Goal: Task Accomplishment & Management: Use online tool/utility

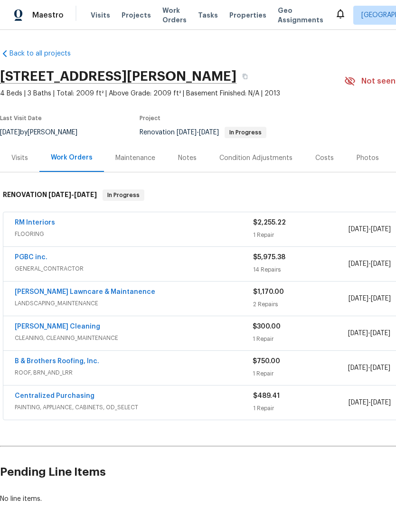
click at [168, 261] on div "PGBC inc." at bounding box center [134, 257] width 238 height 11
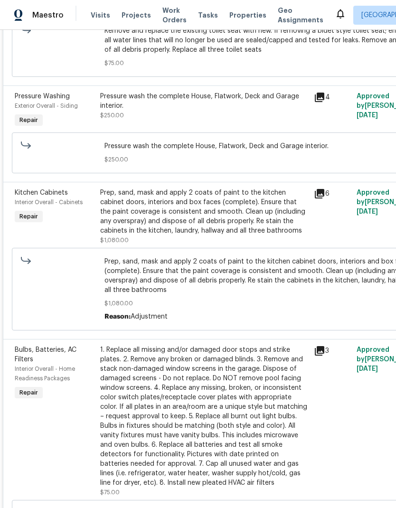
scroll to position [894, 0]
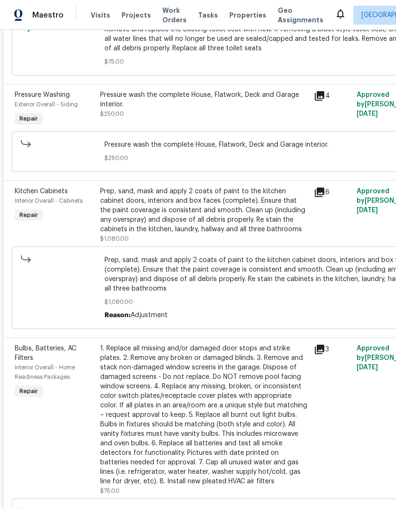
click at [214, 217] on div "Prep, sand, mask and apply 2 coats of paint to the kitchen cabinet doors, inter…" at bounding box center [204, 209] width 208 height 47
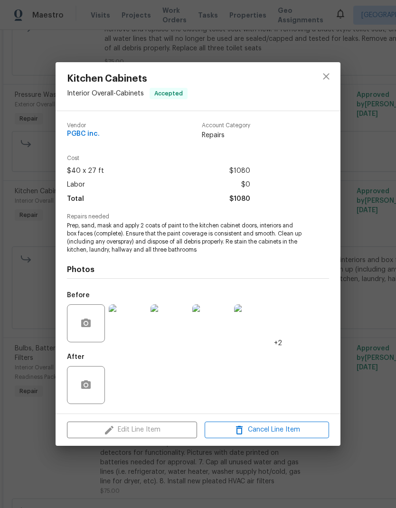
click at [159, 428] on div "Edit Line Item Cancel Line Item" at bounding box center [198, 430] width 285 height 32
click at [326, 76] on icon "close" at bounding box center [326, 76] width 6 height 6
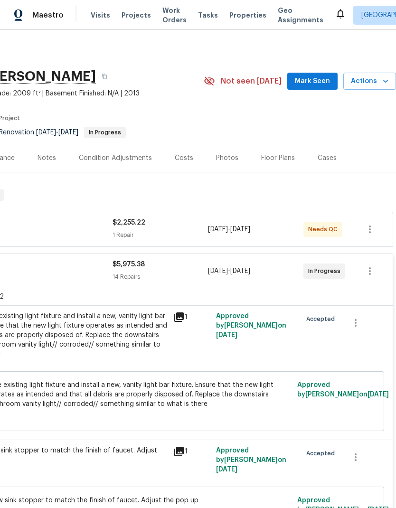
scroll to position [0, 140]
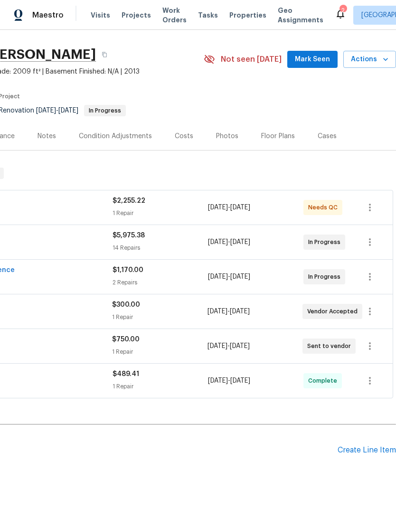
scroll to position [22, 140]
click at [370, 312] on icon "button" at bounding box center [370, 311] width 2 height 8
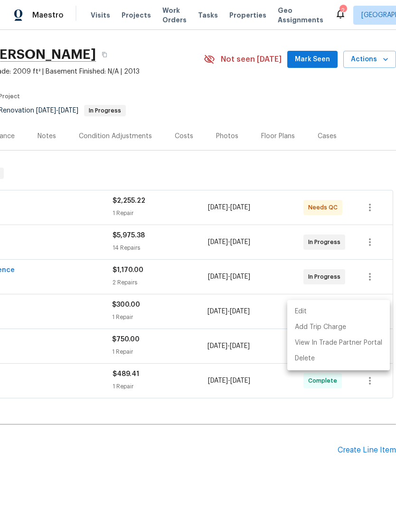
click at [368, 313] on li "Edit" at bounding box center [338, 312] width 102 height 16
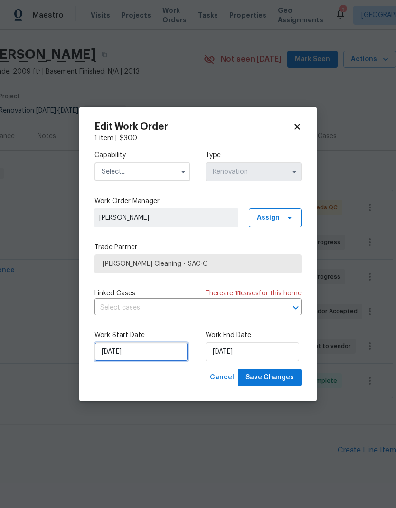
click at [153, 352] on input "[DATE]" at bounding box center [140, 351] width 93 height 19
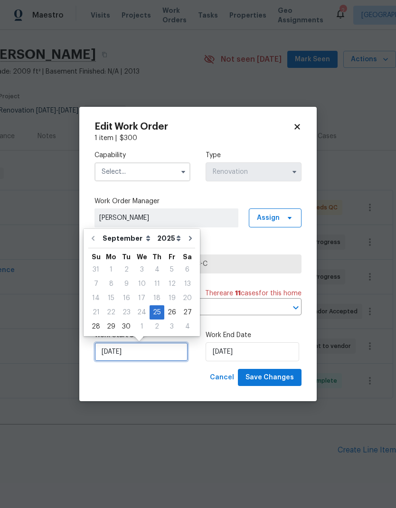
scroll to position [4, 0]
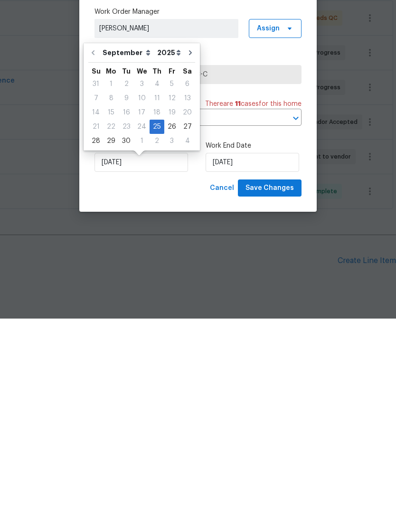
click at [140, 324] on div "1" at bounding box center [142, 330] width 16 height 13
type input "[DATE]"
select select "9"
type input "[DATE]"
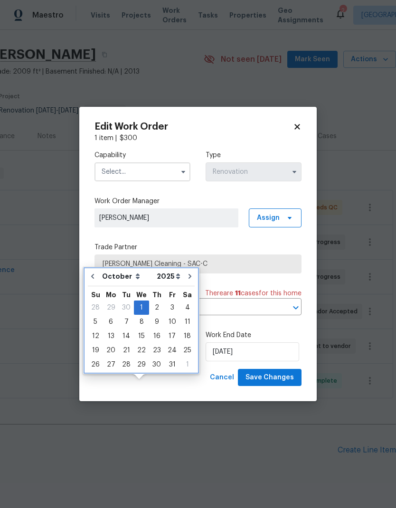
click at [95, 272] on icon "Go to previous month" at bounding box center [93, 276] width 8 height 8
type input "[DATE]"
select select "8"
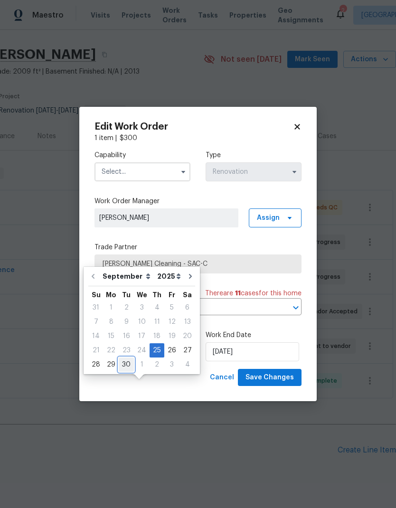
click at [127, 358] on div "30" at bounding box center [126, 364] width 15 height 13
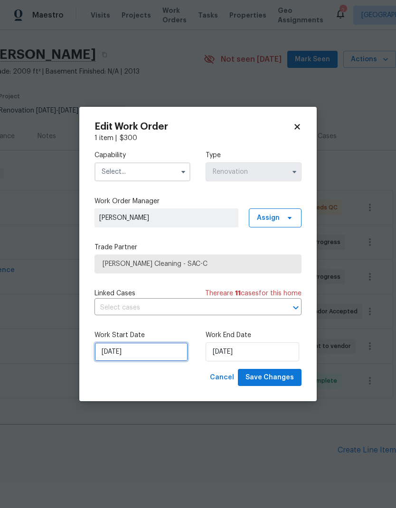
click at [157, 352] on input "[DATE]" at bounding box center [140, 351] width 93 height 19
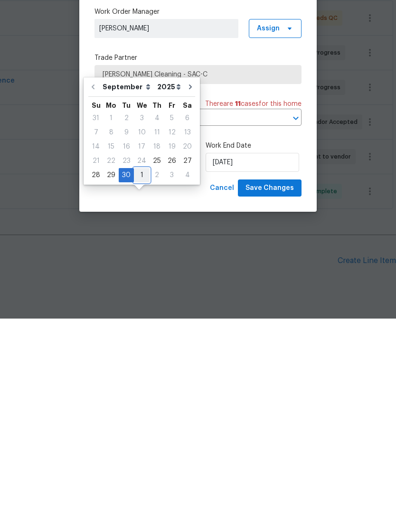
click at [137, 358] on div "1" at bounding box center [142, 364] width 16 height 13
type input "[DATE]"
select select "9"
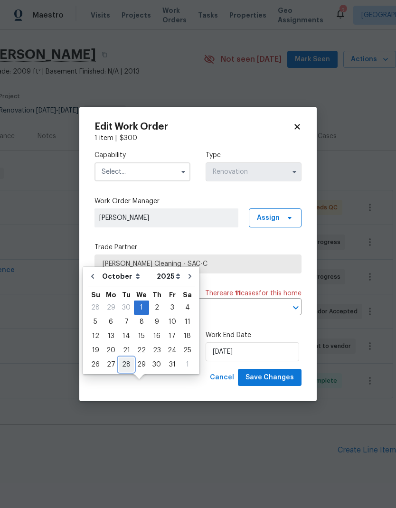
click at [129, 358] on div "28" at bounding box center [126, 364] width 15 height 13
type input "[DATE]"
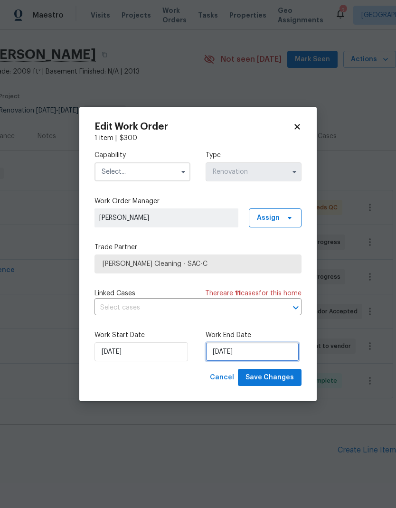
click at [252, 359] on input "[DATE]" at bounding box center [251, 351] width 93 height 19
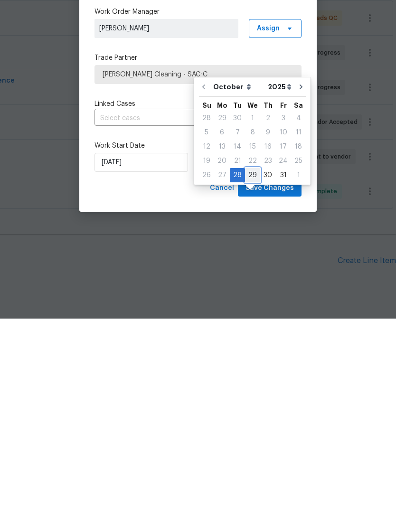
click at [253, 358] on div "29" at bounding box center [252, 364] width 15 height 13
type input "[DATE]"
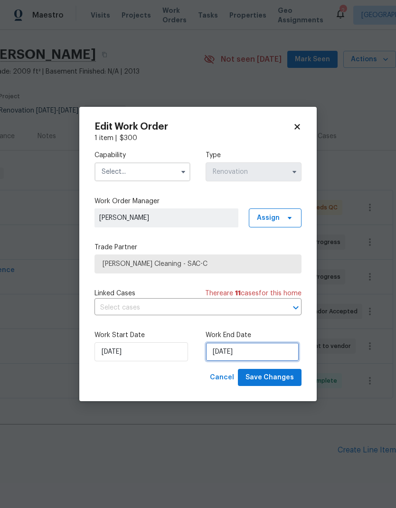
click at [247, 347] on input "[DATE]" at bounding box center [251, 351] width 93 height 19
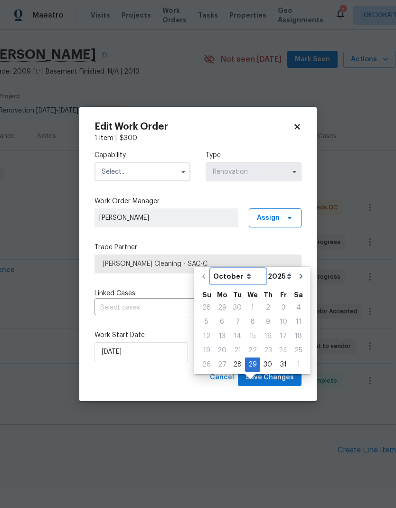
click at [212, 269] on select "October November December" at bounding box center [238, 276] width 55 height 14
click at [251, 269] on select "October November December" at bounding box center [238, 276] width 55 height 14
click at [255, 301] on div "1" at bounding box center [252, 307] width 15 height 13
click at [190, 373] on div "Cancel Save Changes" at bounding box center [197, 378] width 207 height 18
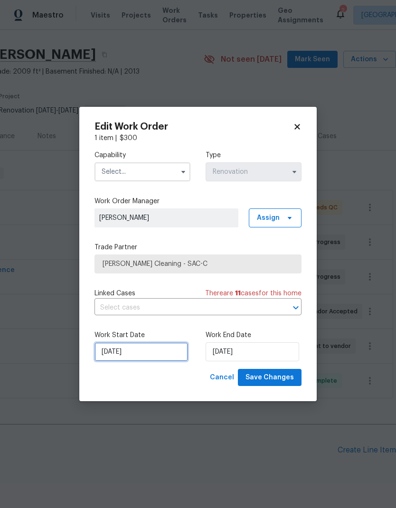
click at [149, 349] on input "[DATE]" at bounding box center [140, 351] width 93 height 19
select select "9"
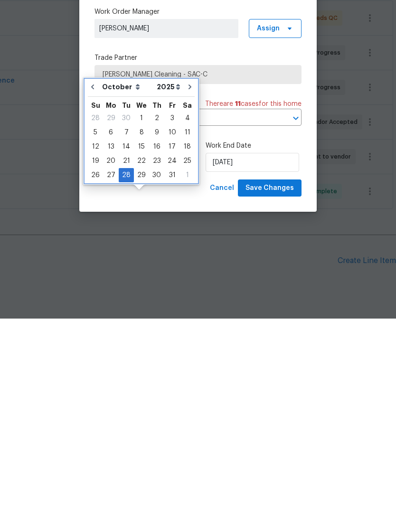
click at [94, 272] on icon "Go to previous month" at bounding box center [93, 276] width 8 height 8
type input "[DATE]"
select select "8"
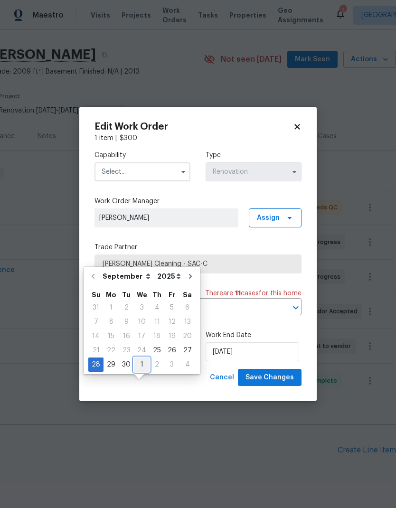
click at [141, 358] on div "1" at bounding box center [142, 364] width 16 height 13
type input "[DATE]"
select select "9"
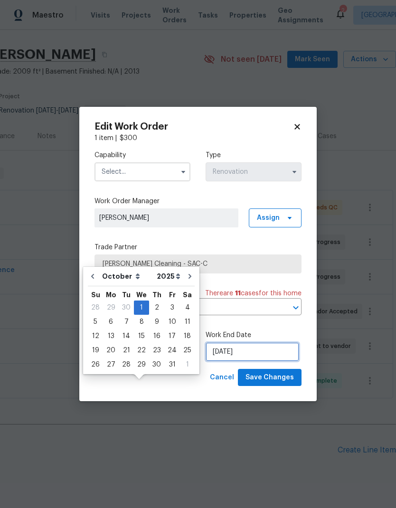
click at [244, 352] on input "[DATE]" at bounding box center [251, 351] width 93 height 19
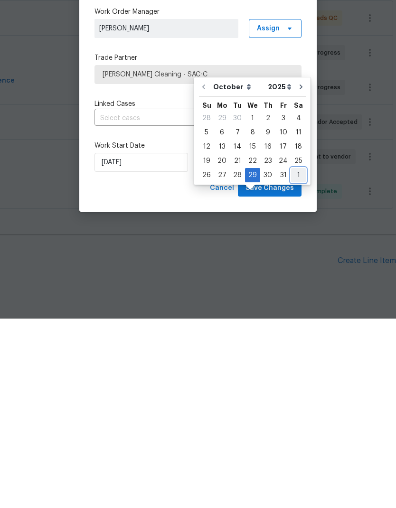
click at [293, 358] on div "1" at bounding box center [298, 364] width 15 height 13
type input "[DATE]"
select select "10"
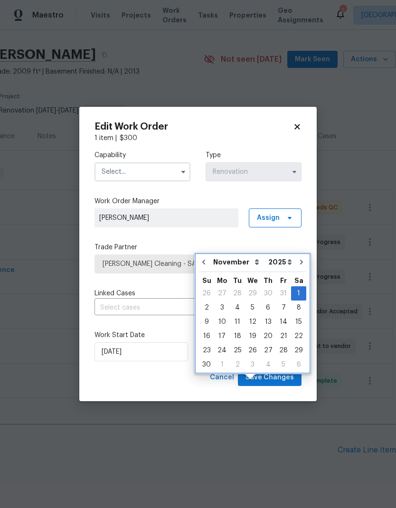
click at [205, 260] on icon "Go to previous month" at bounding box center [203, 262] width 3 height 5
type input "[DATE]"
select select "9"
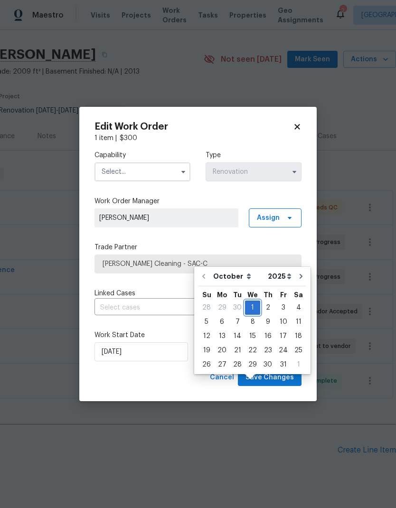
click at [253, 301] on div "1" at bounding box center [252, 307] width 15 height 13
click at [187, 372] on div "Cancel Save Changes" at bounding box center [197, 378] width 207 height 18
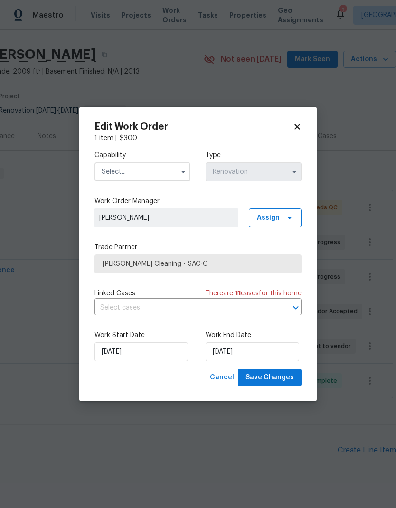
click at [171, 168] on input "text" at bounding box center [142, 171] width 96 height 19
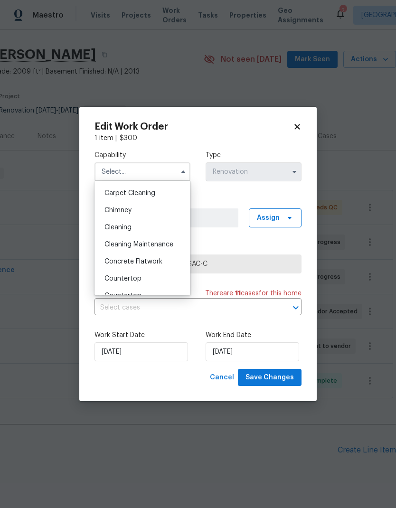
scroll to position [102, 0]
click at [167, 224] on div "Cleaning" at bounding box center [142, 226] width 91 height 17
type input "Cleaning"
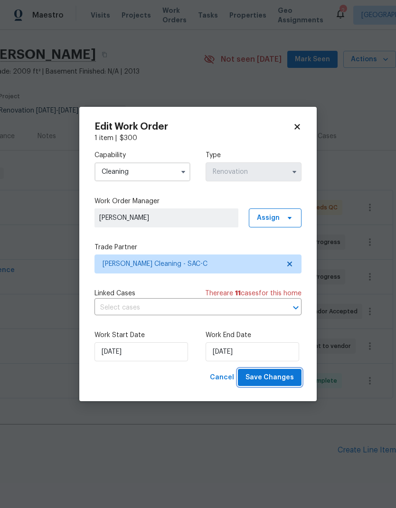
click at [274, 381] on span "Save Changes" at bounding box center [269, 378] width 48 height 12
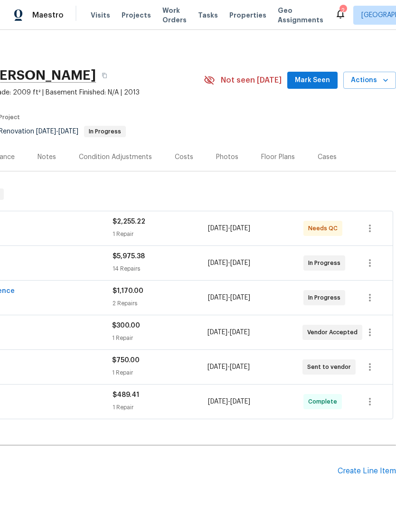
scroll to position [1, 140]
click at [368, 257] on icon "button" at bounding box center [369, 262] width 11 height 11
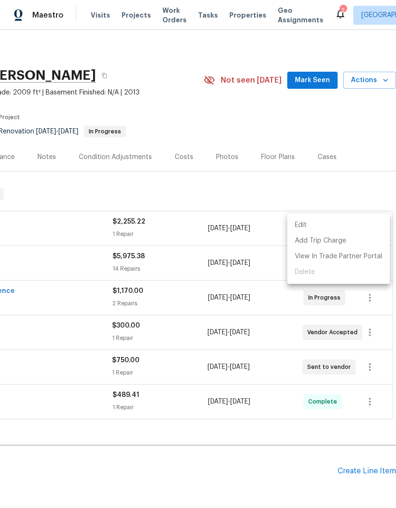
click at [372, 225] on li "Edit" at bounding box center [338, 225] width 102 height 16
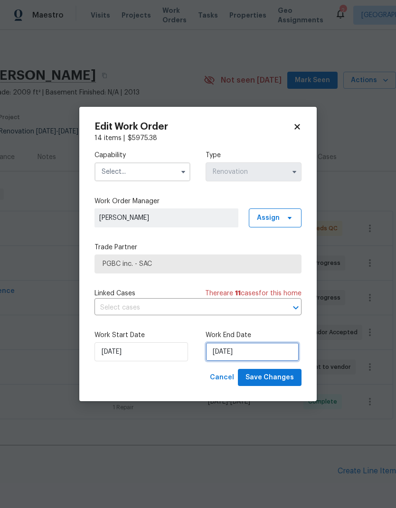
click at [260, 353] on input "[DATE]" at bounding box center [251, 351] width 93 height 19
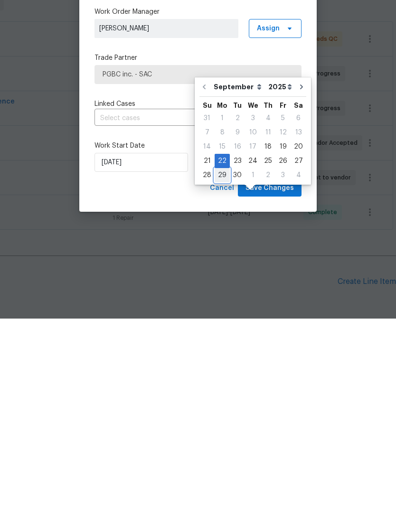
click at [223, 358] on div "29" at bounding box center [221, 364] width 15 height 13
type input "[DATE]"
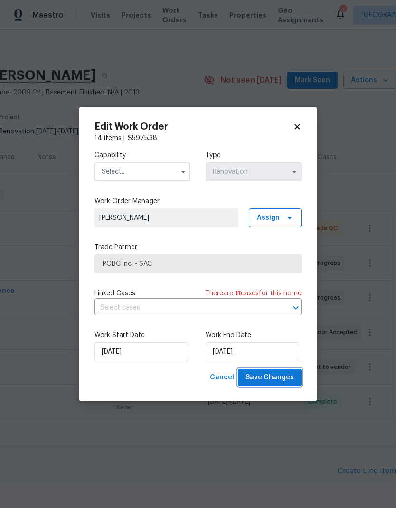
click at [275, 378] on span "Save Changes" at bounding box center [269, 378] width 48 height 12
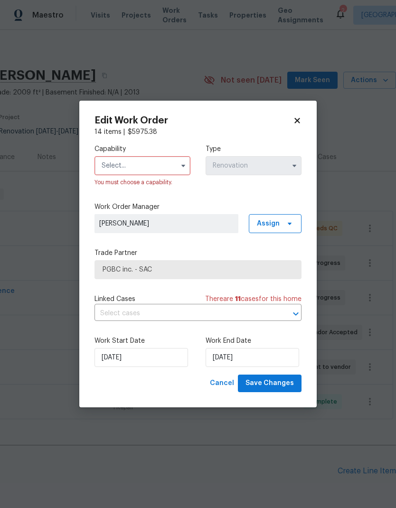
click at [167, 158] on input "text" at bounding box center [142, 165] width 96 height 19
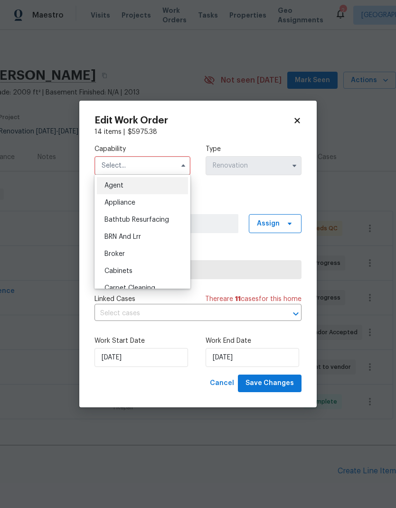
click at [239, 108] on div "Edit Work Order 14 items | $ 5975.38 Capability Agent Appliance Bathtub Resurfa…" at bounding box center [197, 254] width 237 height 307
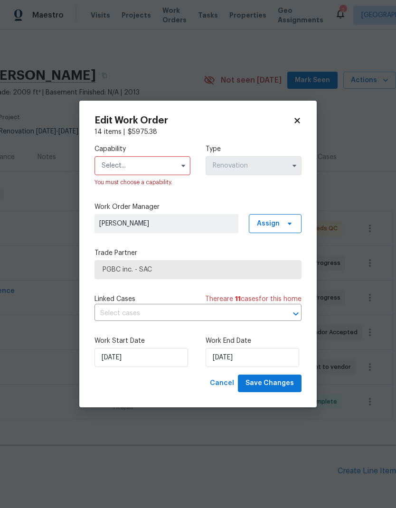
click at [298, 122] on icon at bounding box center [296, 120] width 5 height 5
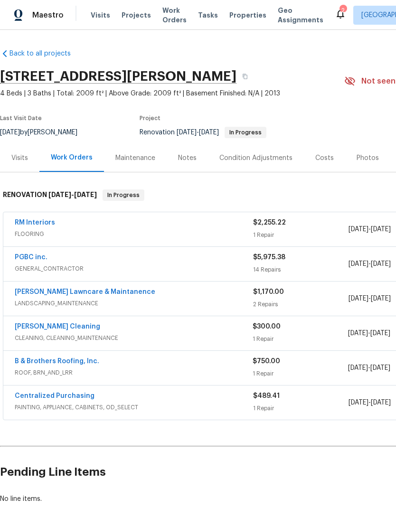
scroll to position [0, 0]
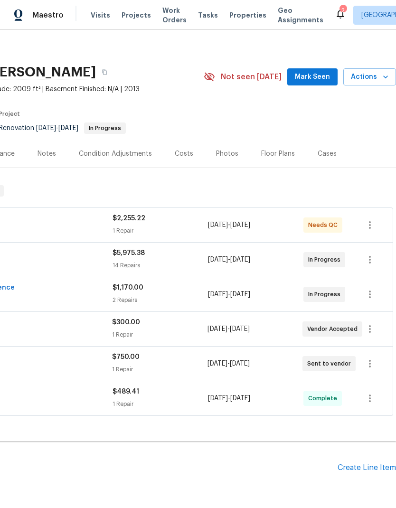
scroll to position [5, 140]
click at [373, 365] on icon "button" at bounding box center [369, 363] width 11 height 11
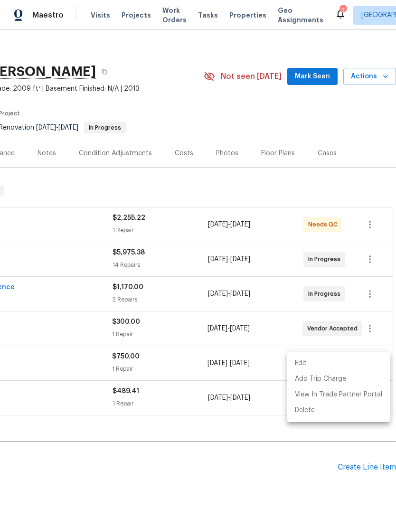
click at [363, 368] on li "Edit" at bounding box center [338, 363] width 102 height 16
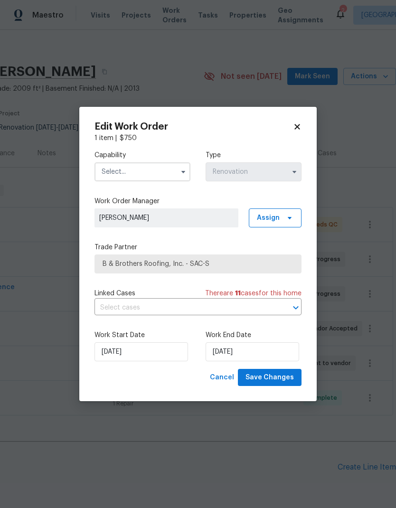
click at [228, 447] on body "Maestro Visits Projects Work Orders Tasks Properties Geo Assignments 2 Sacramen…" at bounding box center [198, 254] width 396 height 508
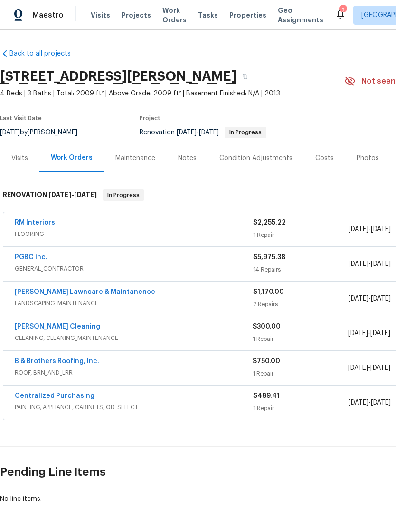
scroll to position [0, 0]
click at [82, 363] on link "B & Brothers Roofing, Inc." at bounding box center [57, 361] width 84 height 7
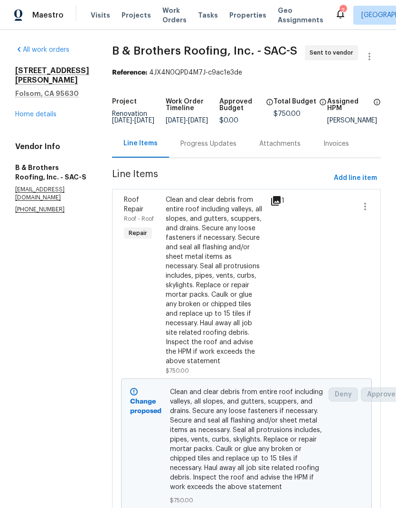
click at [259, 447] on span "Clean and clear debris from entire roof including valleys, all slopes, and gutt…" at bounding box center [246, 439] width 153 height 104
click at [243, 323] on div "Clean and clear debris from entire roof including valleys, all slopes, and gutt…" at bounding box center [215, 280] width 99 height 171
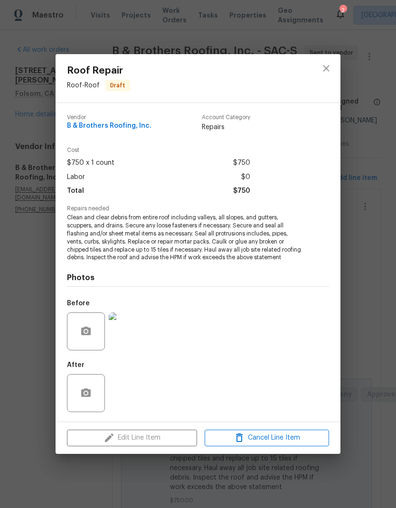
click at [160, 438] on div "Edit Line Item Cancel Line Item" at bounding box center [198, 438] width 285 height 32
click at [325, 64] on icon "close" at bounding box center [325, 68] width 11 height 11
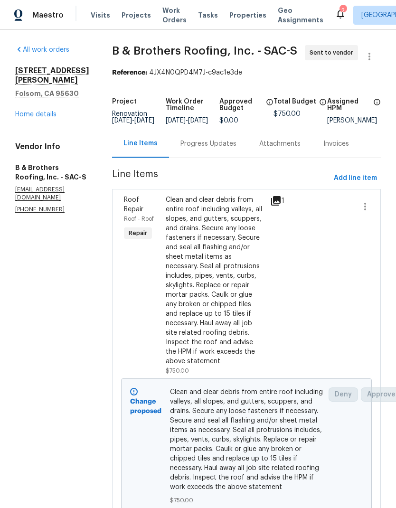
click at [30, 111] on link "Home details" at bounding box center [35, 114] width 41 height 7
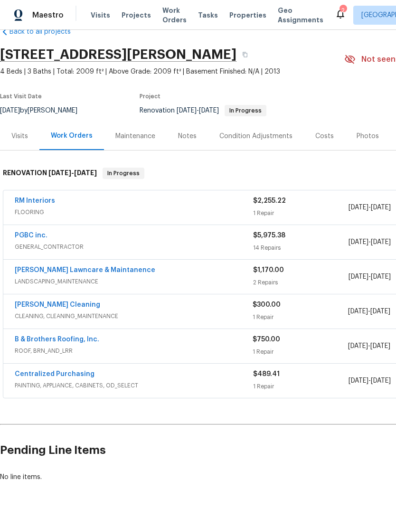
scroll to position [22, 0]
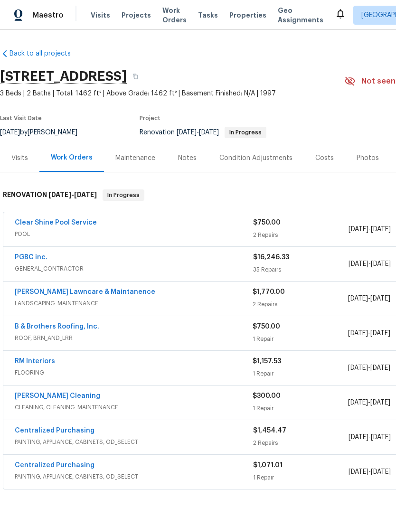
scroll to position [91, 0]
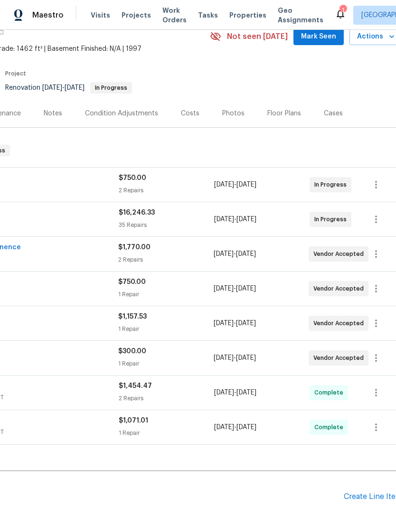
scroll to position [45, 135]
click at [376, 361] on icon "button" at bounding box center [375, 358] width 2 height 8
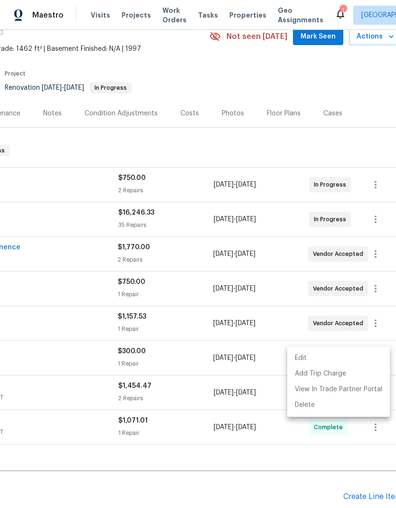
click at [363, 360] on li "Edit" at bounding box center [338, 358] width 102 height 16
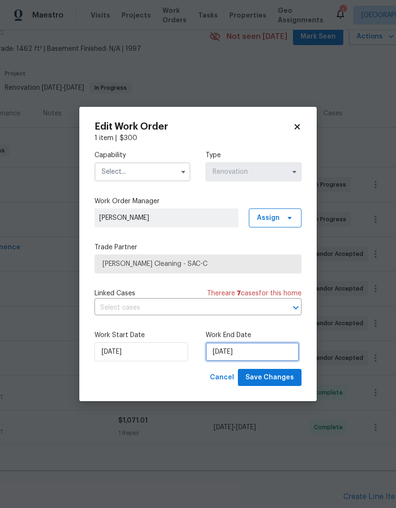
click at [237, 351] on input "9/26/2025" at bounding box center [251, 351] width 93 height 19
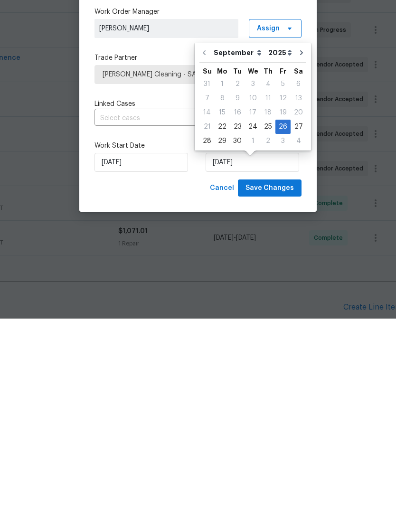
click at [236, 324] on div "30" at bounding box center [237, 330] width 15 height 13
type input "9/30/2025"
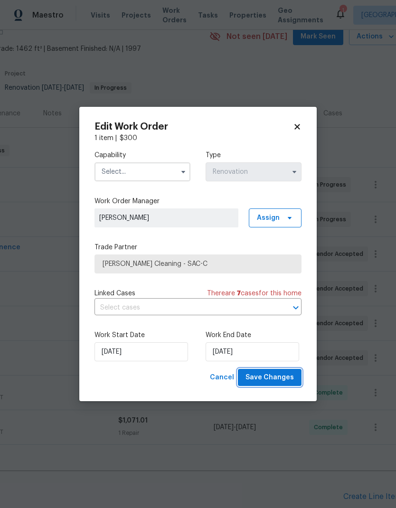
click at [278, 378] on span "Save Changes" at bounding box center [269, 378] width 48 height 12
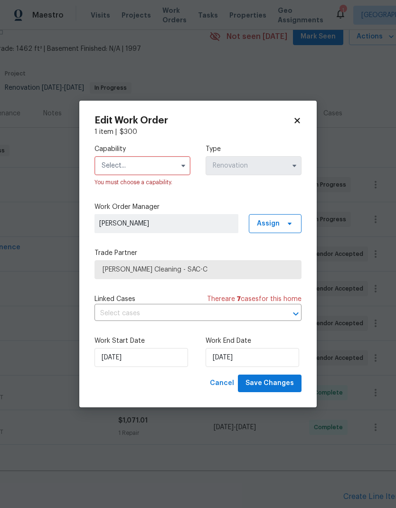
click at [165, 159] on input "text" at bounding box center [142, 165] width 96 height 19
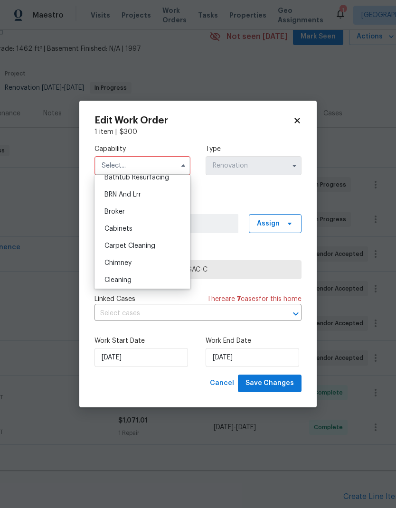
click at [133, 279] on div "Cleaning" at bounding box center [142, 279] width 91 height 17
type input "Cleaning"
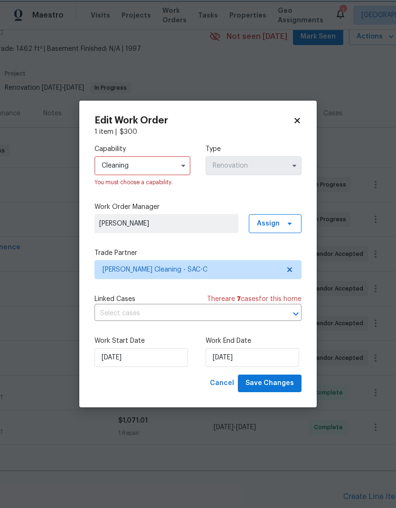
scroll to position [62, 0]
click at [276, 387] on span "Save Changes" at bounding box center [269, 383] width 48 height 12
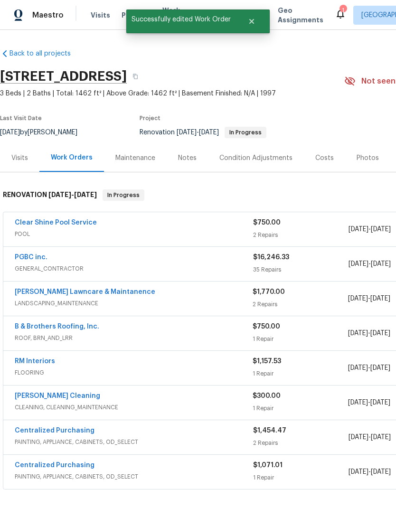
scroll to position [0, 0]
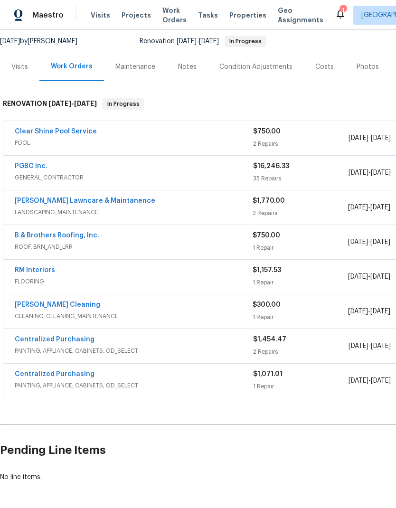
scroll to position [91, 0]
click at [130, 166] on div "PGBC inc." at bounding box center [134, 166] width 238 height 11
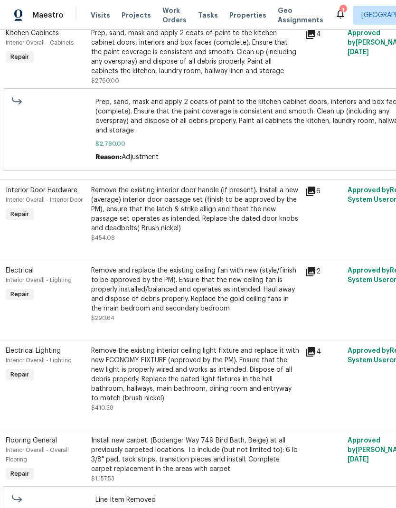
scroll to position [2603, 9]
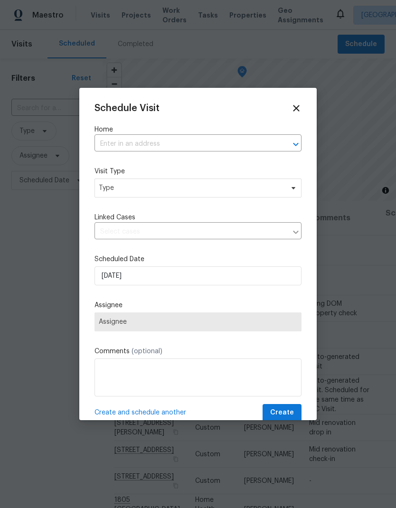
scroll to position [330, 0]
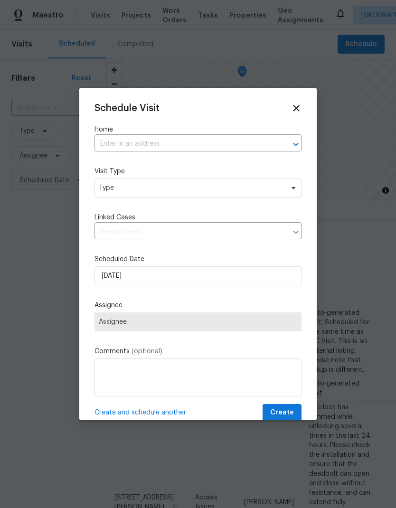
click at [173, 142] on input "text" at bounding box center [184, 144] width 180 height 15
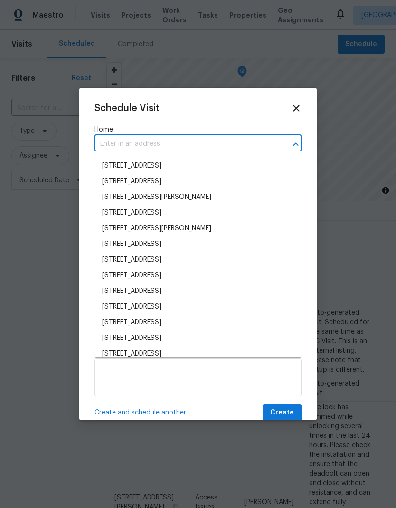
click at [140, 142] on input "text" at bounding box center [184, 144] width 180 height 15
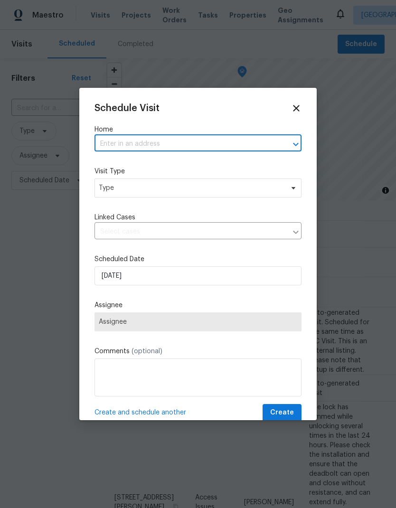
paste input "[STREET_ADDRESS][PERSON_NAME]"
type input "[STREET_ADDRESS][PERSON_NAME]"
click at [193, 167] on li "[STREET_ADDRESS][PERSON_NAME]" at bounding box center [197, 166] width 207 height 16
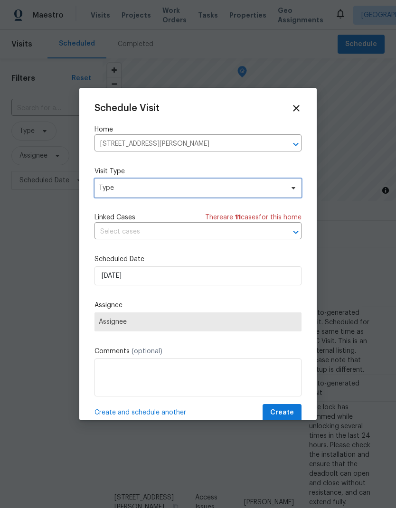
click at [193, 186] on span "Type" at bounding box center [191, 187] width 185 height 9
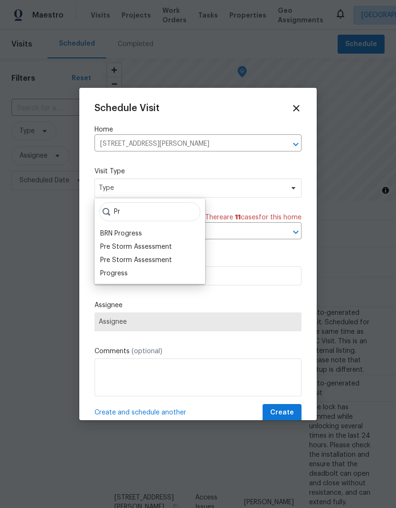
type input "Pr"
click at [123, 276] on div "Progress" at bounding box center [114, 273] width 28 height 9
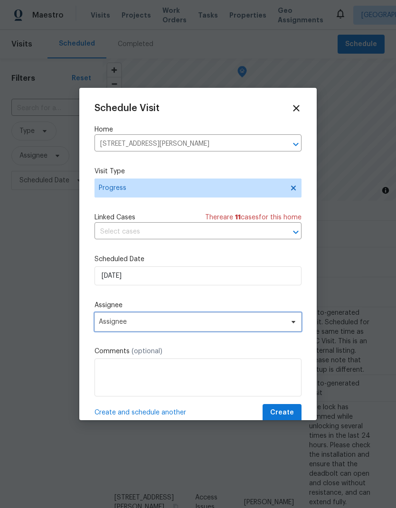
click at [190, 322] on span "Assignee" at bounding box center [192, 322] width 186 height 8
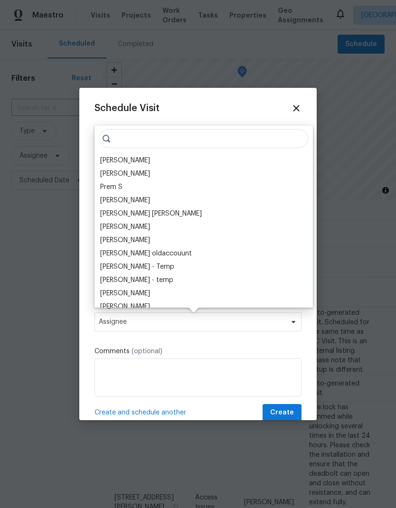
click at [134, 158] on div "[PERSON_NAME]" at bounding box center [125, 160] width 50 height 9
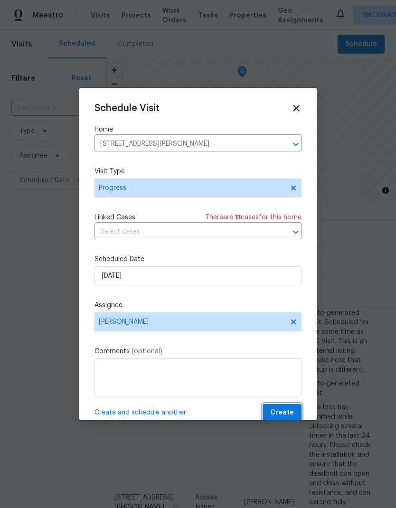
click at [286, 418] on span "Create" at bounding box center [282, 413] width 24 height 12
